Goal: Check status: Check status

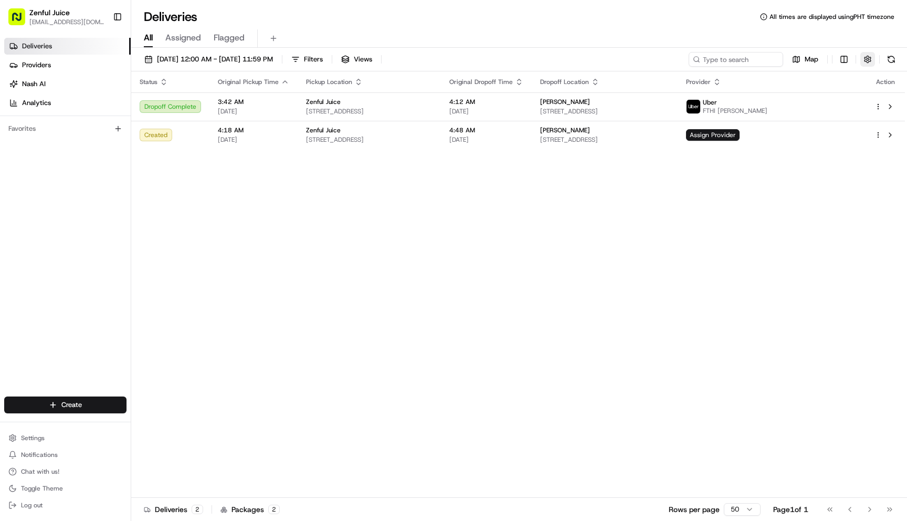
click at [864, 59] on button "button" at bounding box center [867, 59] width 15 height 15
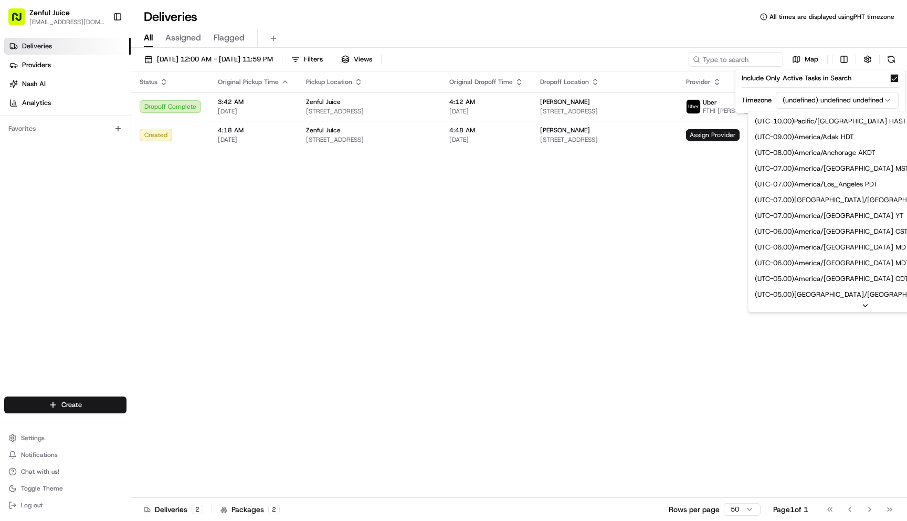
click at [831, 98] on html "Zenful Juice [EMAIL_ADDRESS][DOMAIN_NAME] Toggle Sidebar Deliveries Providers […" at bounding box center [453, 260] width 907 height 521
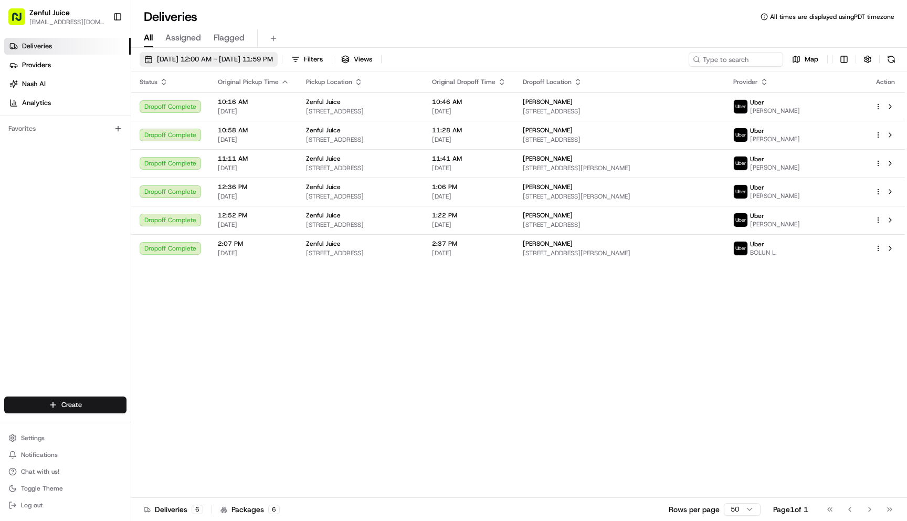
click at [232, 64] on span "06/11/2025 12:00 AM - 06/11/2025 11:59 PM" at bounding box center [215, 59] width 116 height 9
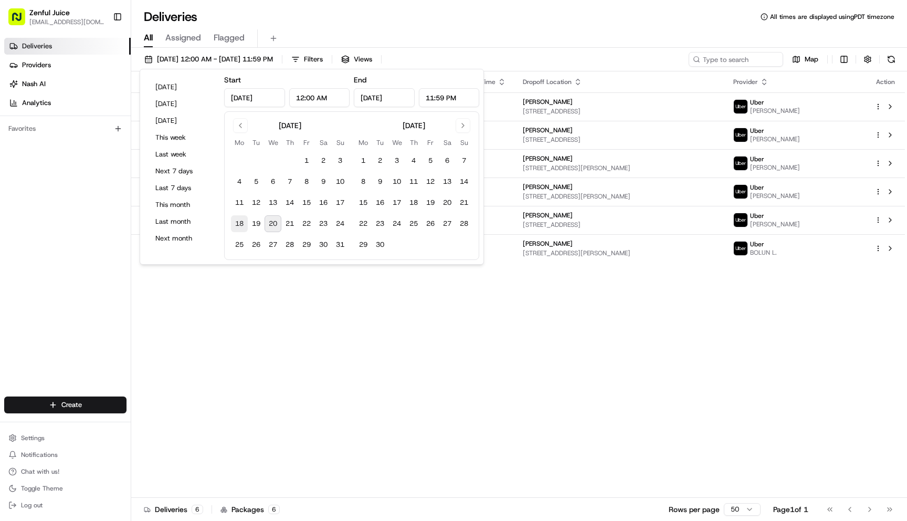
click at [240, 226] on button "18" at bounding box center [239, 223] width 17 height 17
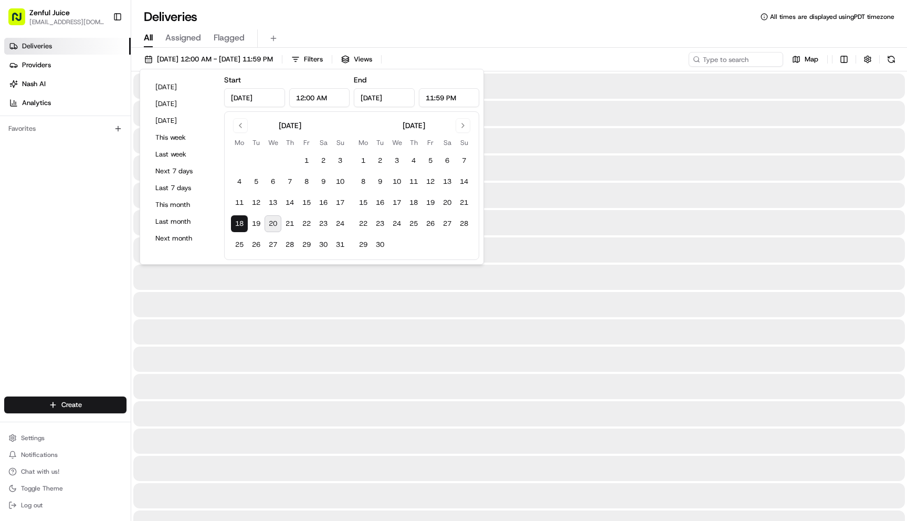
type input "Aug 18, 2025"
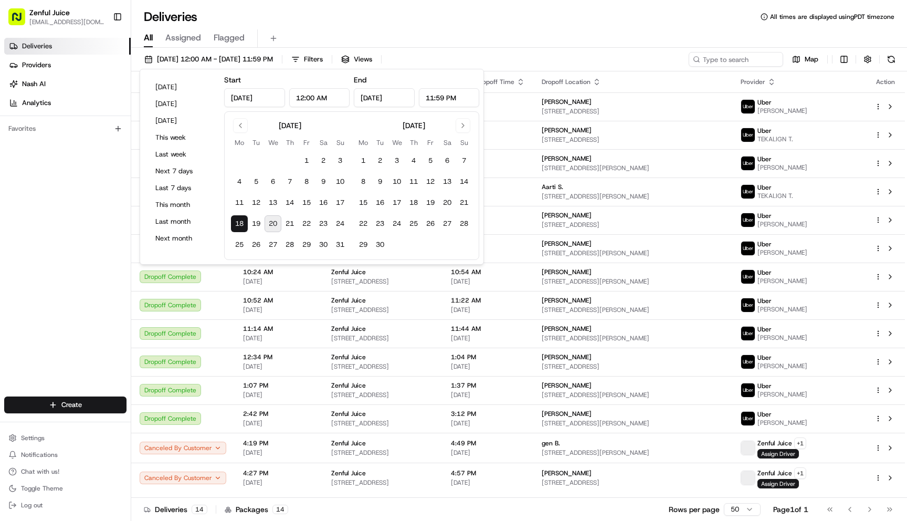
click at [629, 42] on div "All Assigned Flagged" at bounding box center [519, 38] width 776 height 18
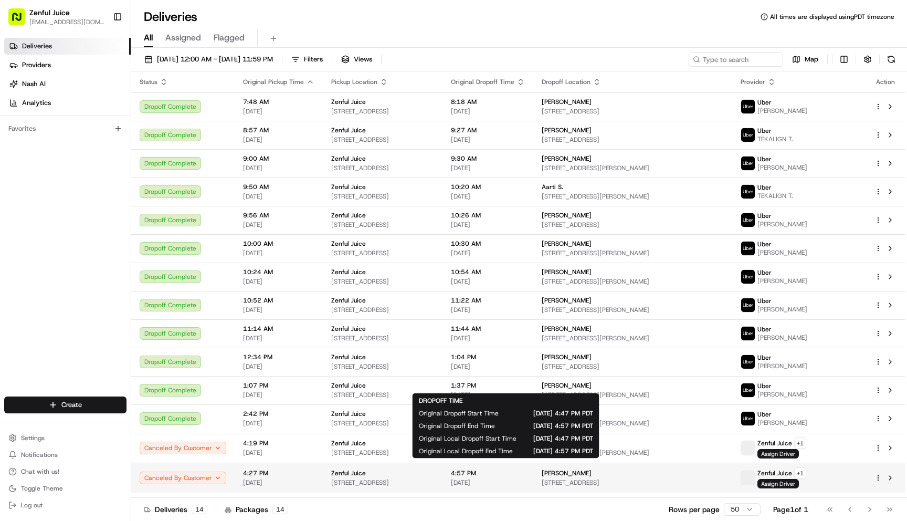
click at [525, 481] on span "08/18/2025" at bounding box center [488, 482] width 74 height 8
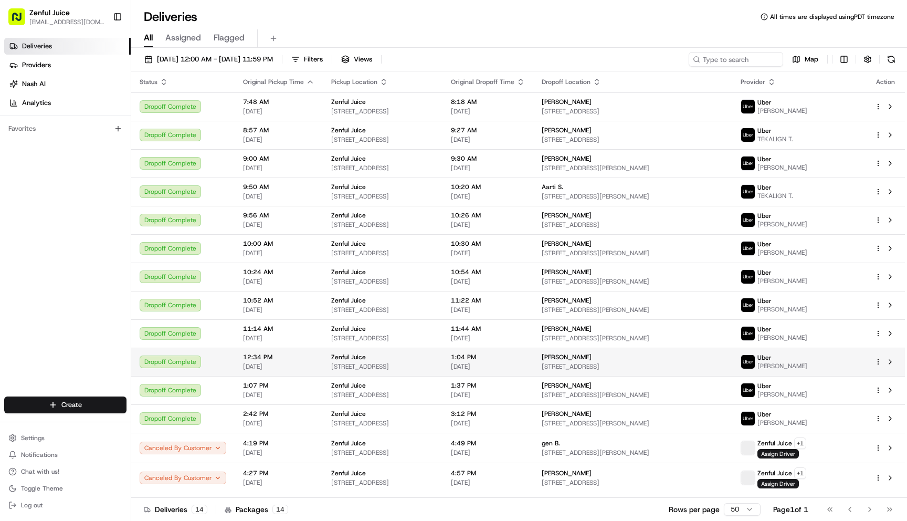
click at [472, 353] on td "1:04 PM 08/18/2025" at bounding box center [487, 361] width 91 height 28
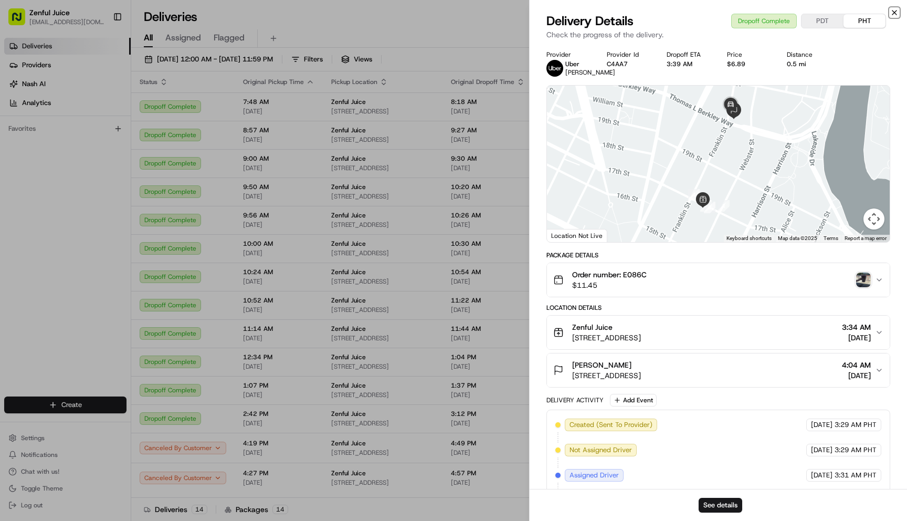
click at [894, 12] on icon "button" at bounding box center [894, 12] width 8 height 8
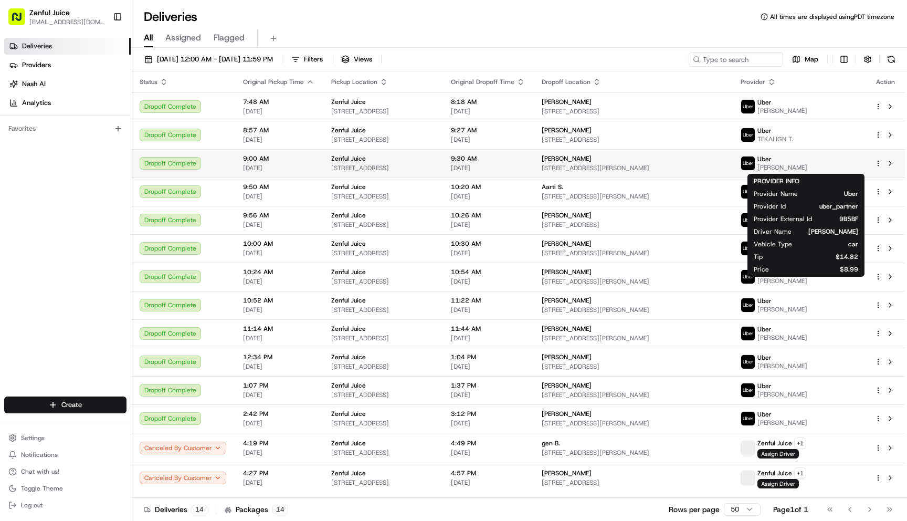
click at [755, 164] on img at bounding box center [748, 163] width 14 height 14
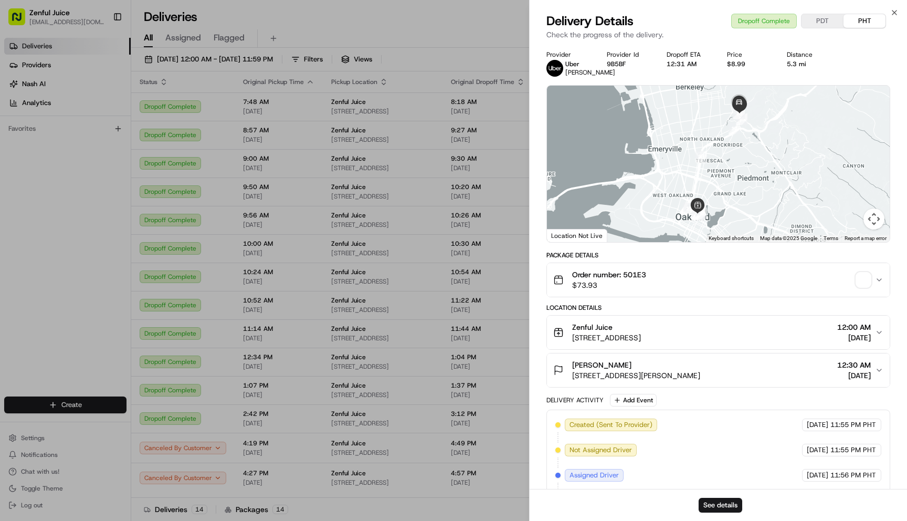
click at [899, 9] on div "Close Delivery Details Dropoff Complete PDT PHT Check the progress of the deliv…" at bounding box center [718, 260] width 378 height 521
click at [893, 10] on icon "button" at bounding box center [894, 12] width 8 height 8
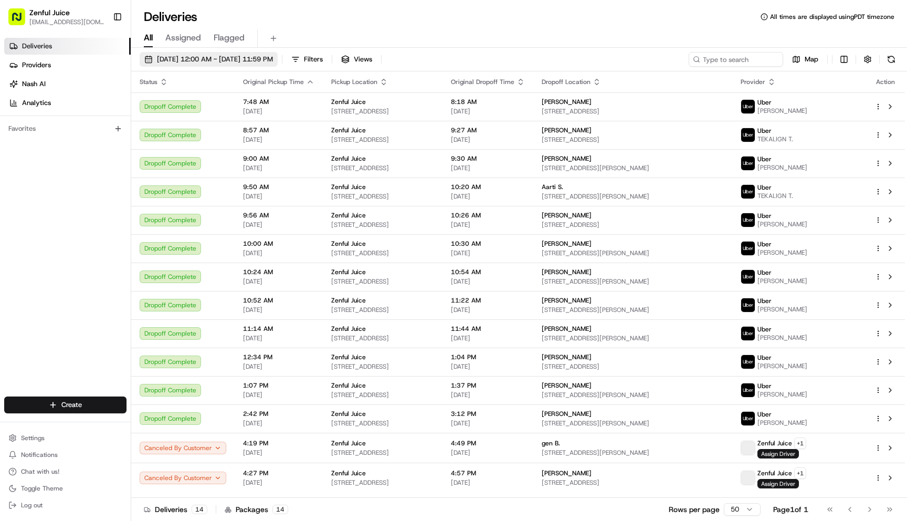
click at [234, 57] on span "08/18/2025 12:00 AM - 08/18/2025 11:59 PM" at bounding box center [215, 59] width 116 height 9
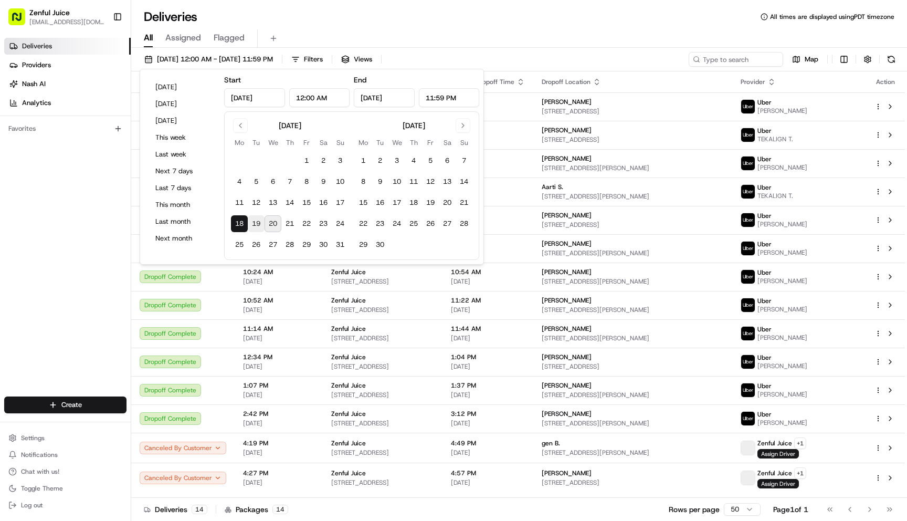
click at [255, 223] on button "19" at bounding box center [256, 223] width 17 height 17
type input "Aug 19, 2025"
click at [255, 223] on button "19" at bounding box center [256, 223] width 17 height 17
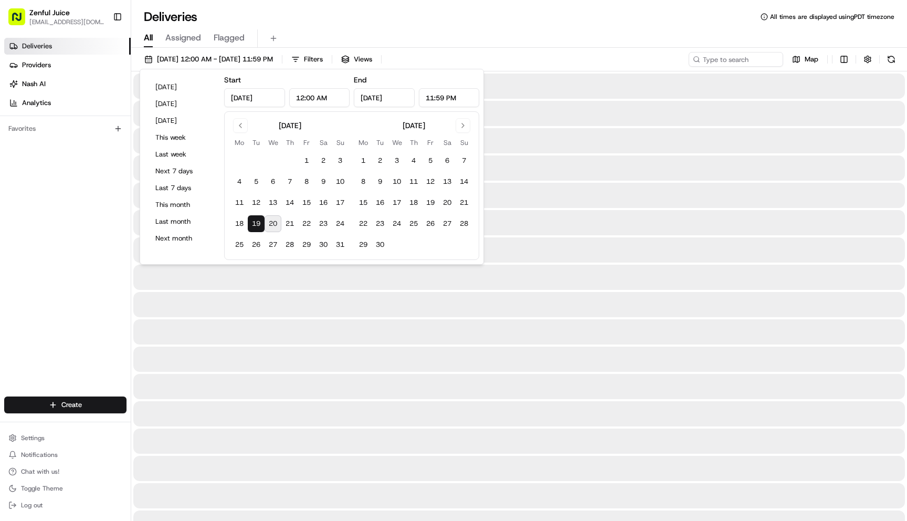
type input "Aug 19, 2025"
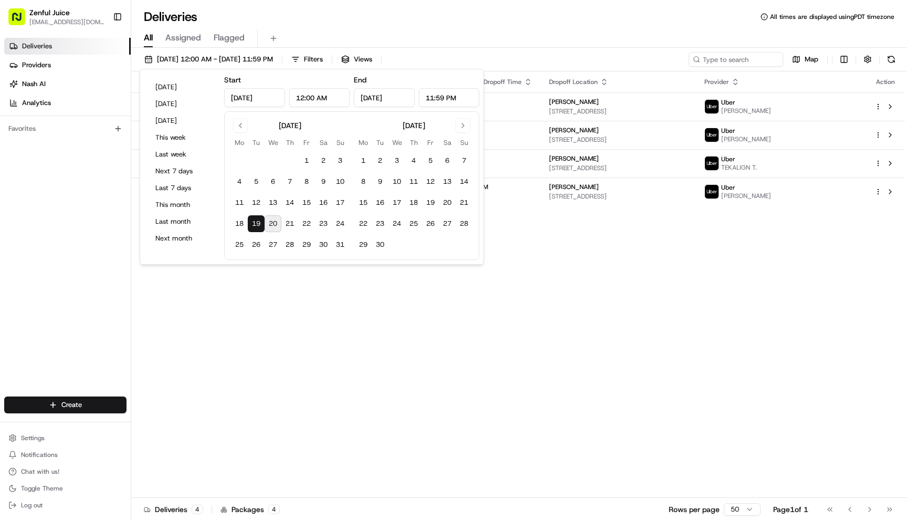
click at [704, 303] on div "Status Original Pickup Time Pickup Location Original Dropoff Time Dropoff Locat…" at bounding box center [518, 284] width 774 height 426
